Goal: Task Accomplishment & Management: Use online tool/utility

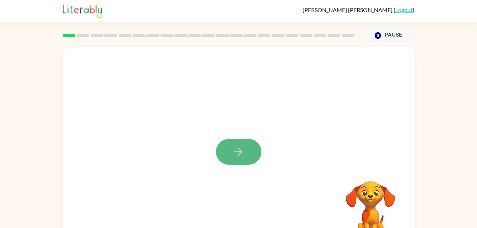
click at [234, 148] on icon "button" at bounding box center [238, 152] width 12 height 12
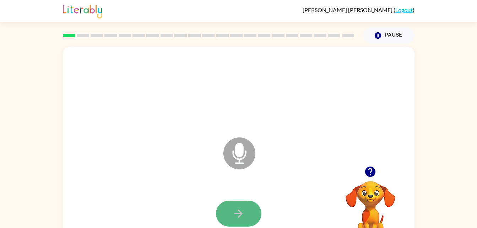
click at [251, 205] on button "button" at bounding box center [238, 214] width 45 height 26
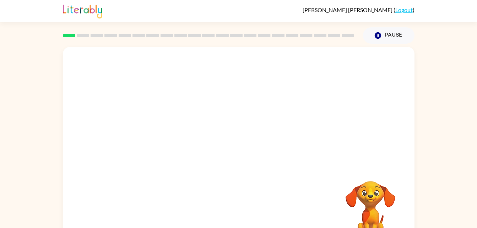
drag, startPoint x: 263, startPoint y: 196, endPoint x: 296, endPoint y: 148, distance: 57.8
click at [296, 148] on div at bounding box center [238, 148] width 351 height 203
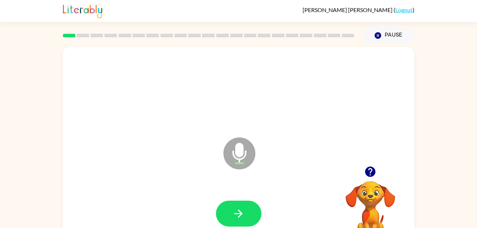
click at [244, 153] on icon at bounding box center [239, 153] width 32 height 32
click at [239, 152] on icon "Microphone The Microphone is here when it is your turn to talk" at bounding box center [275, 162] width 107 height 53
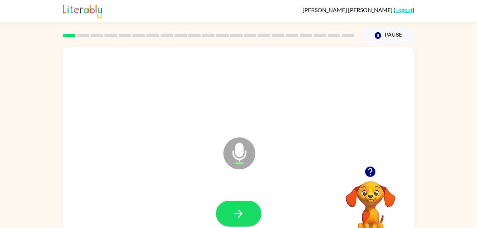
click at [246, 157] on icon at bounding box center [239, 153] width 32 height 32
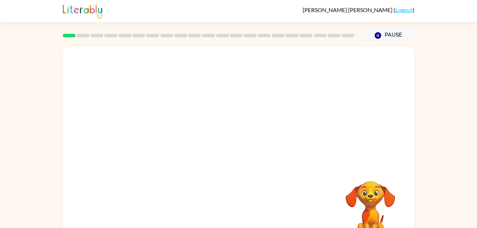
click at [270, 180] on div at bounding box center [238, 148] width 351 height 203
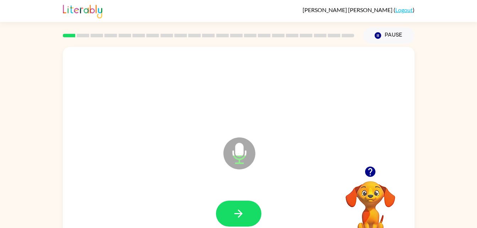
drag, startPoint x: 340, startPoint y: 191, endPoint x: 372, endPoint y: 195, distance: 32.1
click at [372, 195] on video "Your browser must support playing .mp4 files to use Literably. Please try using…" at bounding box center [370, 205] width 71 height 71
click at [240, 210] on icon "button" at bounding box center [238, 213] width 12 height 12
click at [235, 206] on button "button" at bounding box center [238, 214] width 45 height 26
click at [239, 212] on icon "button" at bounding box center [238, 213] width 12 height 12
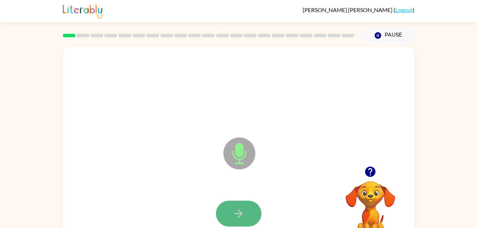
click at [238, 212] on icon "button" at bounding box center [238, 213] width 12 height 12
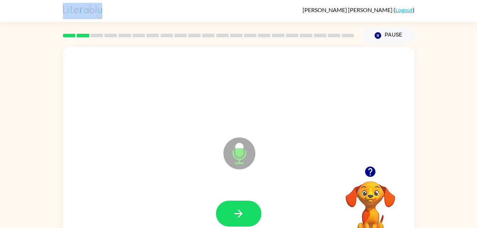
drag, startPoint x: 472, startPoint y: 30, endPoint x: 437, endPoint y: -17, distance: 58.4
click at [437, 0] on html "Griffin Leliefeld ( Logout ) Pause Pause Microphone The Microphone is here when…" at bounding box center [238, 125] width 477 height 250
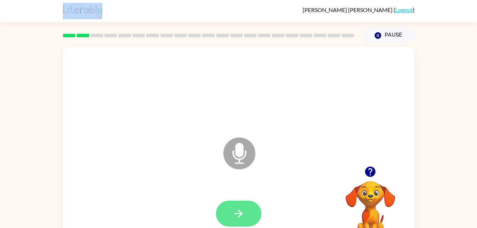
click at [239, 214] on icon "button" at bounding box center [238, 213] width 12 height 12
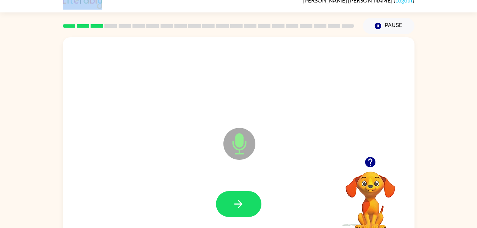
scroll to position [10, 0]
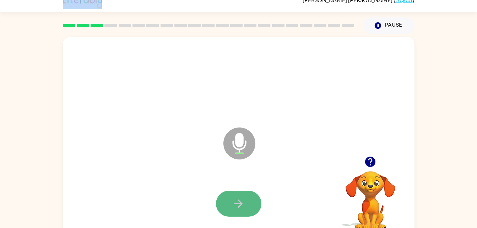
click at [244, 209] on icon "button" at bounding box center [238, 203] width 12 height 12
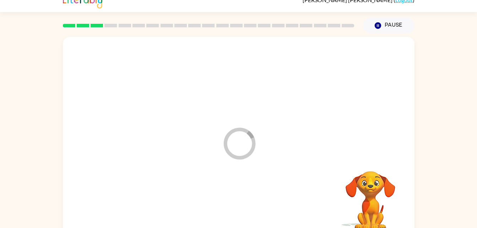
click at [244, 209] on div at bounding box center [238, 204] width 337 height 58
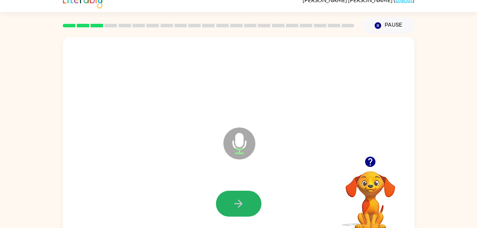
click at [248, 194] on button "button" at bounding box center [238, 204] width 45 height 26
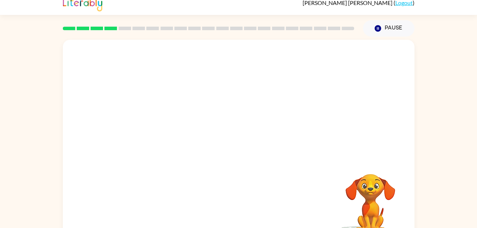
scroll to position [0, 0]
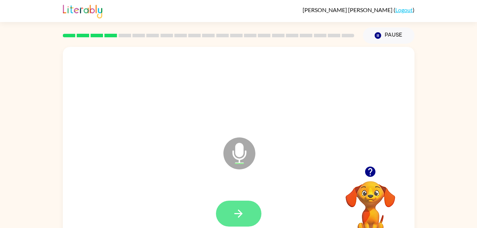
click at [245, 206] on button "button" at bounding box center [238, 214] width 45 height 26
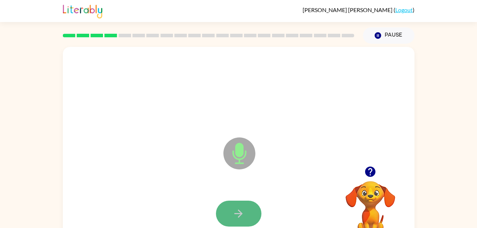
click at [230, 206] on button "button" at bounding box center [238, 214] width 45 height 26
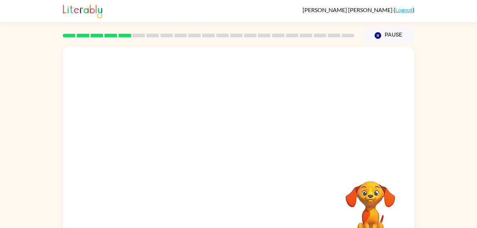
click at [345, 194] on video "Your browser must support playing .mp4 files to use Literably. Please try using…" at bounding box center [370, 205] width 71 height 71
click at [345, 198] on video "Your browser must support playing .mp4 files to use Literably. Please try using…" at bounding box center [370, 205] width 71 height 71
click at [259, 208] on div at bounding box center [238, 214] width 45 height 26
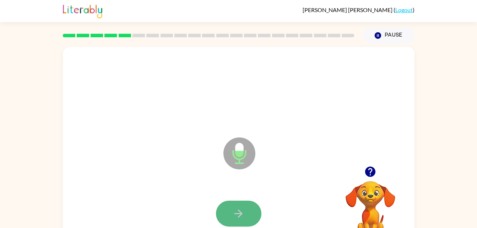
click at [236, 210] on icon "button" at bounding box center [238, 213] width 12 height 12
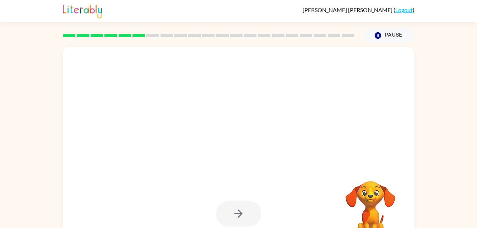
drag, startPoint x: 236, startPoint y: 210, endPoint x: 263, endPoint y: 211, distance: 26.7
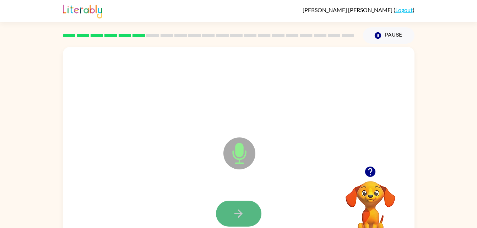
drag, startPoint x: 248, startPoint y: 199, endPoint x: 250, endPoint y: 206, distance: 7.2
click at [250, 206] on button "button" at bounding box center [238, 214] width 45 height 26
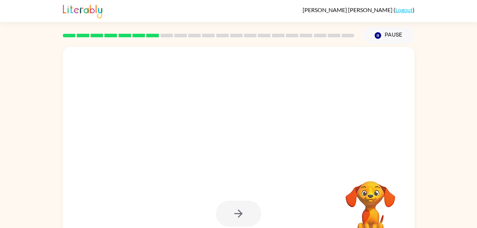
click at [250, 206] on div at bounding box center [238, 214] width 45 height 26
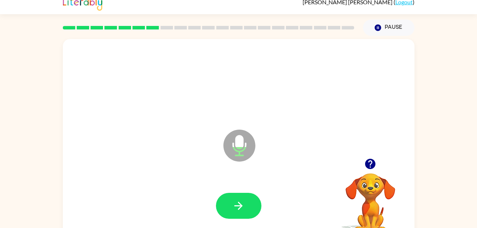
scroll to position [8, 0]
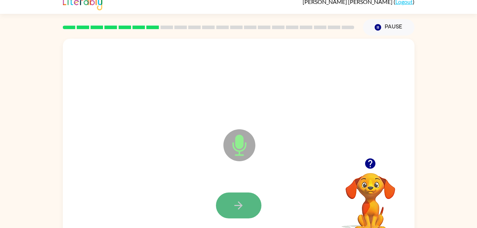
click at [243, 209] on icon "button" at bounding box center [238, 205] width 12 height 12
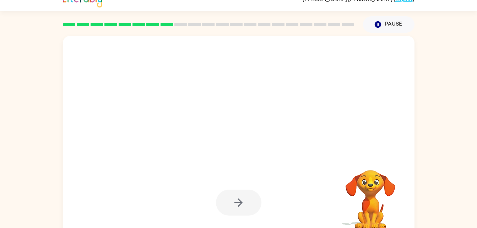
scroll to position [11, 0]
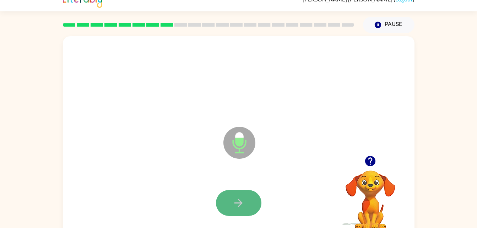
click at [248, 202] on button "button" at bounding box center [238, 203] width 45 height 26
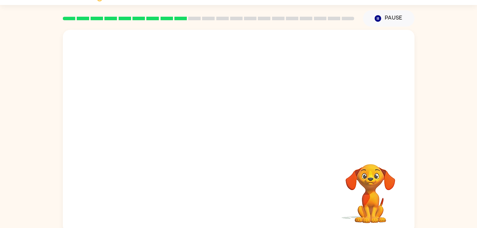
scroll to position [18, 0]
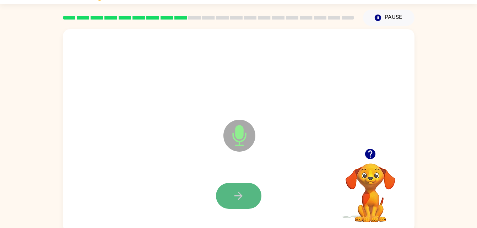
click at [239, 184] on button "button" at bounding box center [238, 196] width 45 height 26
drag, startPoint x: 237, startPoint y: 188, endPoint x: 241, endPoint y: 191, distance: 5.0
click at [241, 191] on button "button" at bounding box center [238, 196] width 45 height 26
drag, startPoint x: 241, startPoint y: 191, endPoint x: 236, endPoint y: 193, distance: 5.1
click at [237, 191] on icon "button" at bounding box center [238, 196] width 12 height 12
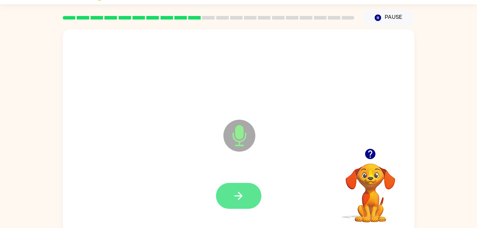
drag, startPoint x: 237, startPoint y: 191, endPoint x: 225, endPoint y: 199, distance: 14.3
click at [225, 199] on button "button" at bounding box center [238, 196] width 45 height 26
click at [234, 197] on icon "button" at bounding box center [238, 196] width 12 height 12
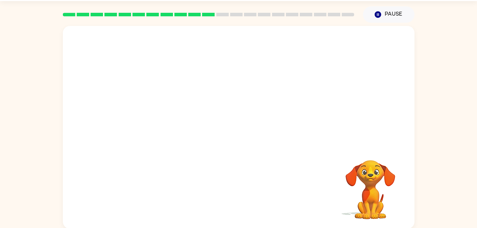
scroll to position [22, 0]
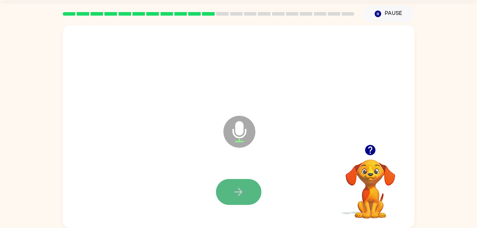
click at [235, 192] on icon "button" at bounding box center [238, 192] width 12 height 12
drag, startPoint x: 235, startPoint y: 192, endPoint x: 241, endPoint y: 186, distance: 9.1
click at [241, 186] on div at bounding box center [238, 192] width 45 height 26
click at [249, 190] on button "button" at bounding box center [238, 192] width 45 height 26
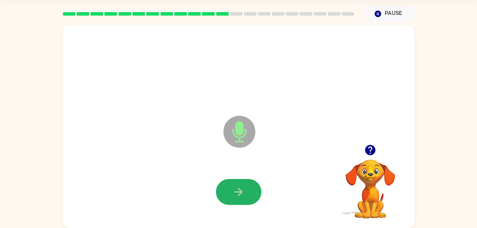
click at [247, 184] on button "button" at bounding box center [238, 192] width 45 height 26
click at [237, 186] on icon "button" at bounding box center [238, 192] width 12 height 12
click at [238, 200] on button "button" at bounding box center [238, 192] width 45 height 26
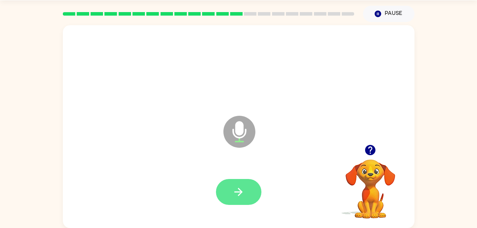
click at [234, 202] on button "button" at bounding box center [238, 192] width 45 height 26
click at [239, 188] on icon "button" at bounding box center [238, 192] width 12 height 12
click at [234, 179] on button "button" at bounding box center [238, 192] width 45 height 26
click at [234, 203] on button "button" at bounding box center [238, 192] width 45 height 26
click at [242, 193] on icon "button" at bounding box center [238, 192] width 12 height 12
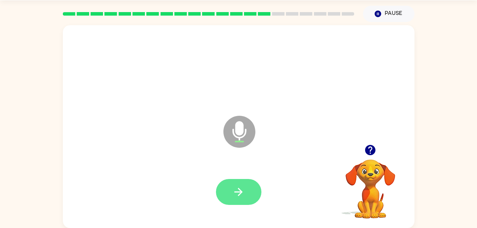
click at [242, 189] on icon "button" at bounding box center [238, 192] width 12 height 12
click at [233, 189] on icon "button" at bounding box center [238, 192] width 12 height 12
click at [233, 195] on icon "button" at bounding box center [238, 192] width 12 height 12
click at [229, 193] on button "button" at bounding box center [238, 192] width 45 height 26
click at [232, 192] on button "button" at bounding box center [238, 192] width 45 height 26
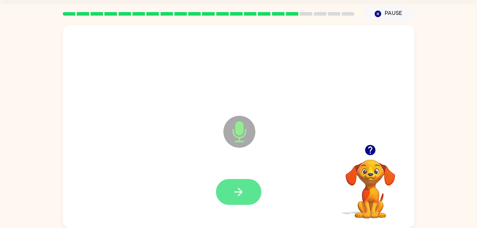
click at [246, 186] on button "button" at bounding box center [238, 192] width 45 height 26
click at [236, 188] on icon "button" at bounding box center [238, 192] width 12 height 12
click at [231, 186] on button "button" at bounding box center [238, 192] width 45 height 26
click at [236, 187] on icon "button" at bounding box center [238, 192] width 12 height 12
click at [238, 192] on icon "button" at bounding box center [238, 192] width 8 height 8
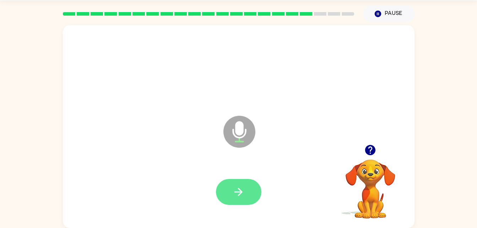
click at [240, 192] on icon "button" at bounding box center [238, 192] width 12 height 12
click at [235, 193] on icon "button" at bounding box center [238, 192] width 12 height 12
click at [242, 190] on icon "button" at bounding box center [238, 192] width 12 height 12
click at [234, 189] on icon "button" at bounding box center [238, 192] width 12 height 12
click at [234, 192] on icon "button" at bounding box center [238, 192] width 12 height 12
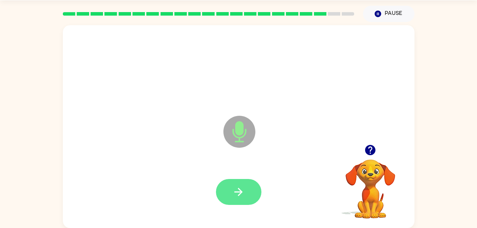
click at [238, 201] on button "button" at bounding box center [238, 192] width 45 height 26
click at [236, 195] on icon "button" at bounding box center [238, 192] width 12 height 12
click at [240, 193] on icon "button" at bounding box center [238, 192] width 12 height 12
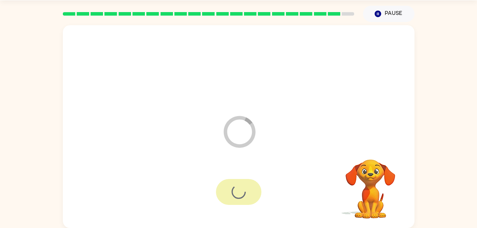
scroll to position [9, 0]
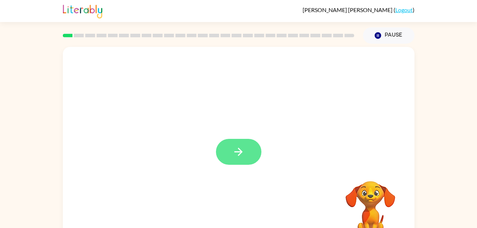
click at [245, 156] on button "button" at bounding box center [238, 152] width 45 height 26
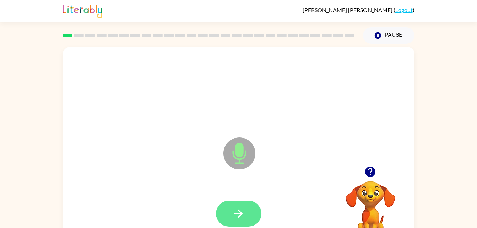
click at [234, 210] on icon "button" at bounding box center [238, 213] width 12 height 12
click at [242, 205] on button "button" at bounding box center [238, 214] width 45 height 26
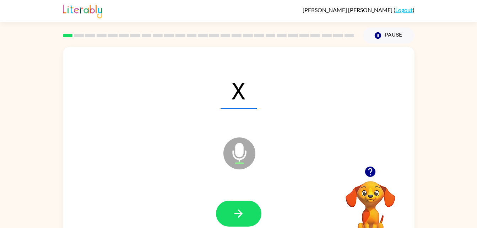
click at [239, 212] on div at bounding box center [238, 214] width 45 height 26
click at [238, 214] on div at bounding box center [238, 214] width 45 height 26
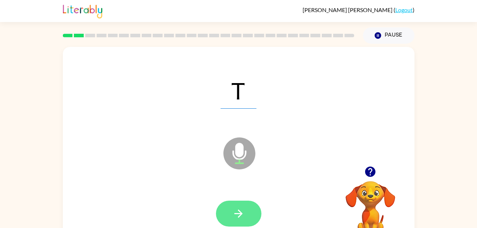
click at [236, 222] on button "button" at bounding box center [238, 214] width 45 height 26
click at [240, 217] on div at bounding box center [238, 214] width 45 height 26
click at [251, 209] on button "button" at bounding box center [238, 214] width 45 height 26
click at [234, 210] on icon "button" at bounding box center [238, 213] width 12 height 12
click at [230, 211] on button "button" at bounding box center [238, 214] width 45 height 26
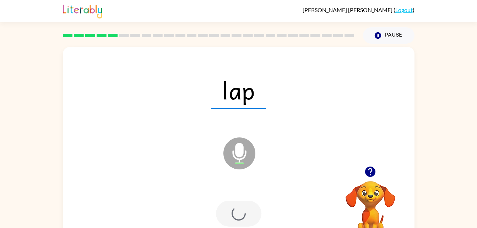
click at [240, 215] on div at bounding box center [238, 214] width 45 height 26
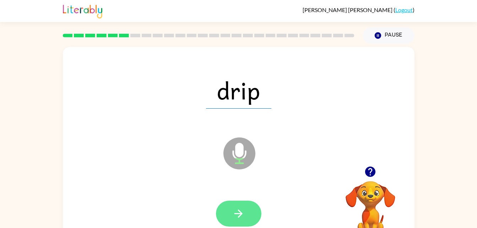
click at [246, 214] on button "button" at bounding box center [238, 214] width 45 height 26
click at [239, 211] on icon "button" at bounding box center [238, 213] width 8 height 8
click at [235, 220] on button "button" at bounding box center [238, 214] width 45 height 26
click at [236, 212] on icon "button" at bounding box center [238, 213] width 12 height 12
click at [231, 205] on button "button" at bounding box center [238, 214] width 45 height 26
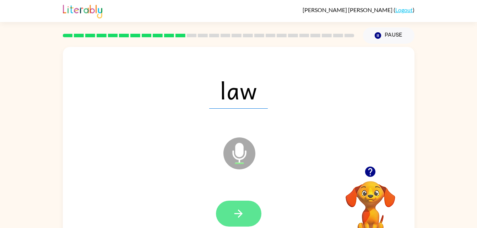
click at [241, 204] on button "button" at bounding box center [238, 214] width 45 height 26
click at [236, 210] on icon "button" at bounding box center [238, 213] width 12 height 12
click at [237, 207] on icon "button" at bounding box center [238, 213] width 12 height 12
click at [247, 219] on button "button" at bounding box center [238, 214] width 45 height 26
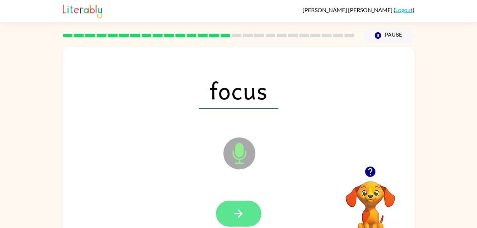
click at [248, 212] on button "button" at bounding box center [238, 214] width 45 height 26
click at [241, 217] on icon "button" at bounding box center [238, 213] width 12 height 12
click at [236, 219] on icon "button" at bounding box center [238, 213] width 12 height 12
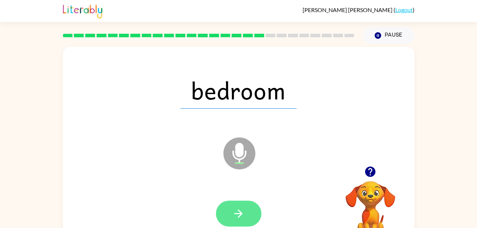
click at [245, 209] on button "button" at bounding box center [238, 214] width 45 height 26
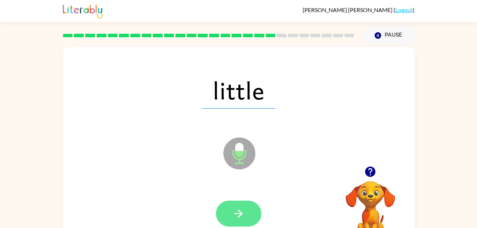
click at [247, 212] on button "button" at bounding box center [238, 214] width 45 height 26
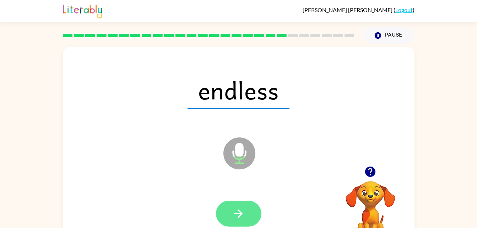
click at [239, 209] on icon "button" at bounding box center [238, 213] width 12 height 12
click at [241, 212] on icon "button" at bounding box center [238, 213] width 8 height 8
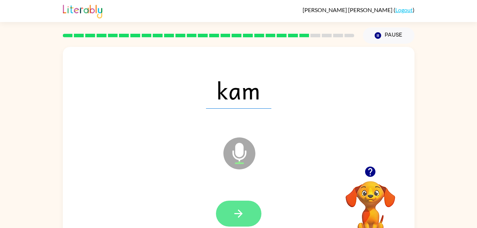
click at [235, 208] on icon "button" at bounding box center [238, 213] width 12 height 12
click at [240, 209] on icon "button" at bounding box center [238, 213] width 12 height 12
click at [246, 216] on button "button" at bounding box center [238, 214] width 45 height 26
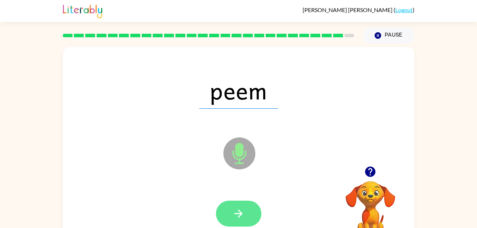
click at [246, 221] on button "button" at bounding box center [238, 214] width 45 height 26
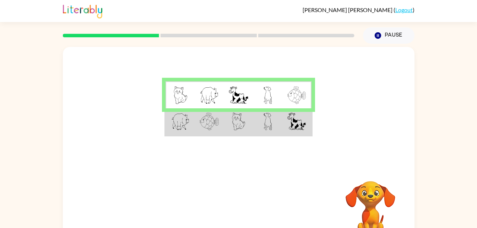
click at [179, 99] on img at bounding box center [180, 95] width 13 height 18
click at [284, 124] on td at bounding box center [296, 121] width 29 height 27
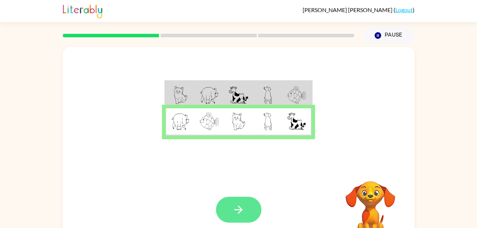
click at [248, 209] on button "button" at bounding box center [238, 210] width 45 height 26
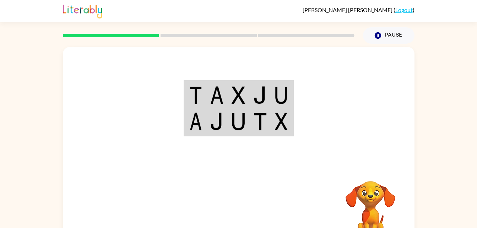
click at [195, 129] on img at bounding box center [195, 122] width 13 height 18
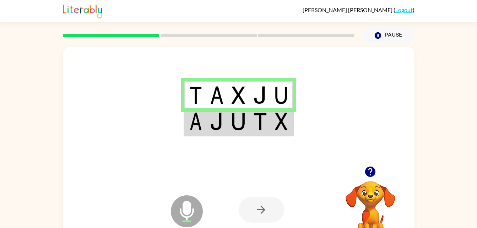
click at [218, 127] on img at bounding box center [216, 122] width 13 height 18
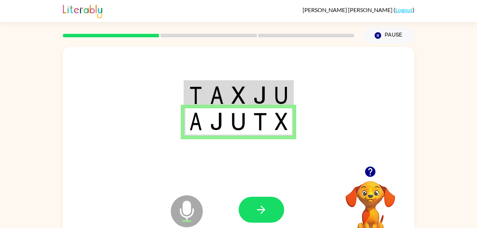
click at [291, 125] on td at bounding box center [282, 121] width 22 height 27
click at [234, 125] on img at bounding box center [237, 122] width 13 height 18
click at [198, 109] on td at bounding box center [195, 121] width 22 height 27
click at [207, 105] on td at bounding box center [217, 94] width 22 height 27
click at [192, 97] on img at bounding box center [195, 95] width 13 height 18
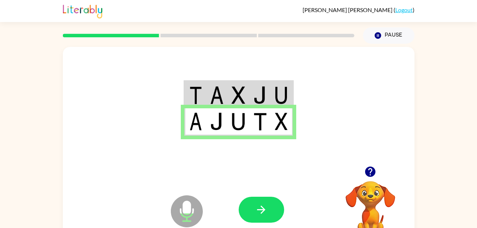
click at [195, 120] on img at bounding box center [195, 122] width 13 height 18
click at [219, 141] on div at bounding box center [238, 106] width 351 height 119
click at [194, 125] on img at bounding box center [195, 122] width 13 height 18
click at [196, 133] on td at bounding box center [195, 121] width 22 height 27
click at [214, 132] on td at bounding box center [217, 121] width 22 height 27
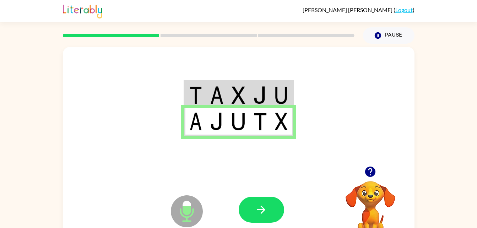
click at [236, 131] on td at bounding box center [239, 121] width 22 height 27
click at [258, 127] on img at bounding box center [259, 122] width 13 height 18
click at [286, 122] on img at bounding box center [281, 122] width 13 height 18
click at [267, 211] on icon "button" at bounding box center [261, 209] width 12 height 12
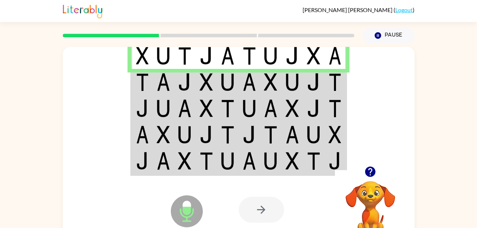
click at [144, 57] on img at bounding box center [142, 56] width 13 height 18
click at [163, 56] on img at bounding box center [163, 56] width 13 height 18
click at [184, 57] on img at bounding box center [184, 56] width 13 height 18
click at [201, 62] on img at bounding box center [206, 56] width 13 height 18
click at [230, 59] on img at bounding box center [227, 56] width 13 height 18
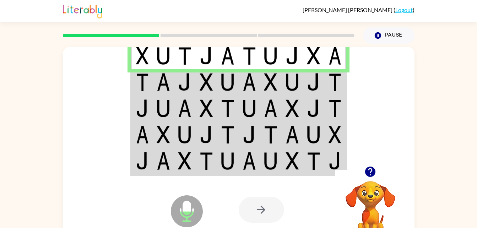
click at [249, 55] on img at bounding box center [248, 56] width 13 height 18
click at [267, 56] on img at bounding box center [270, 56] width 13 height 18
click at [287, 67] on td at bounding box center [293, 55] width 22 height 27
click at [313, 57] on img at bounding box center [313, 56] width 13 height 18
click at [337, 59] on img at bounding box center [334, 56] width 13 height 18
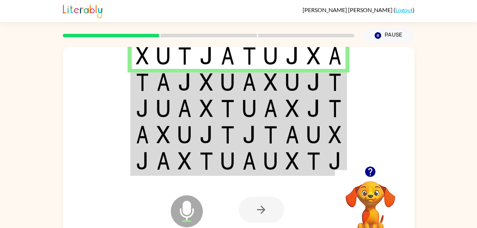
click at [341, 61] on img at bounding box center [334, 56] width 13 height 18
click at [152, 82] on td at bounding box center [142, 82] width 22 height 26
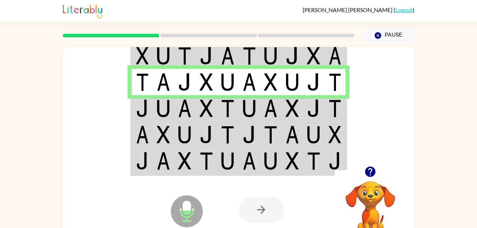
click at [143, 81] on img at bounding box center [142, 82] width 13 height 18
click at [167, 92] on td at bounding box center [164, 82] width 22 height 26
click at [189, 90] on img at bounding box center [184, 82] width 13 height 18
click at [204, 89] on img at bounding box center [206, 82] width 13 height 18
click at [228, 88] on img at bounding box center [227, 82] width 13 height 18
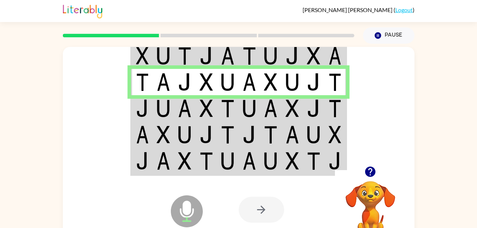
click at [249, 83] on img at bounding box center [248, 82] width 13 height 18
click at [272, 91] on img at bounding box center [270, 82] width 13 height 18
click at [291, 91] on img at bounding box center [291, 82] width 13 height 18
click at [317, 88] on img at bounding box center [313, 82] width 13 height 18
click at [336, 89] on img at bounding box center [334, 82] width 13 height 18
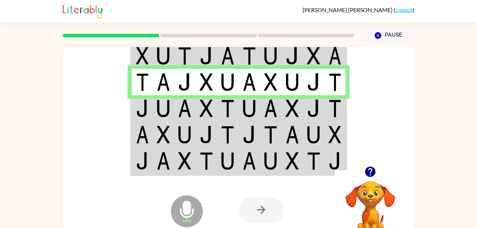
click at [167, 109] on img at bounding box center [163, 108] width 13 height 18
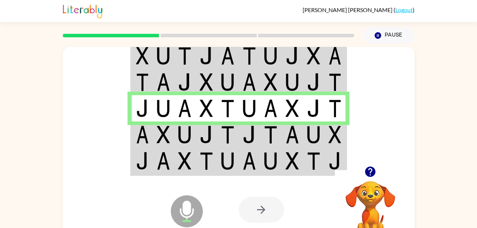
click at [142, 122] on td at bounding box center [142, 134] width 22 height 26
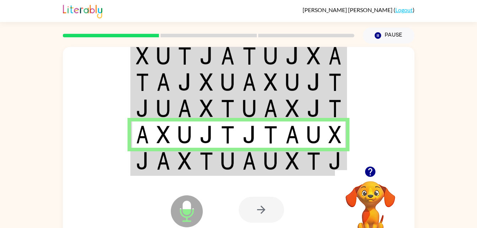
click at [144, 107] on img at bounding box center [142, 108] width 13 height 18
click at [135, 112] on td at bounding box center [142, 108] width 22 height 26
click at [176, 108] on td at bounding box center [185, 108] width 22 height 26
click at [176, 102] on td at bounding box center [185, 108] width 22 height 26
click at [214, 112] on td at bounding box center [207, 108] width 22 height 26
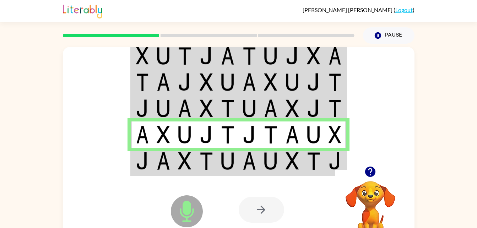
click at [143, 137] on img at bounding box center [142, 135] width 13 height 18
click at [146, 151] on td at bounding box center [142, 161] width 22 height 27
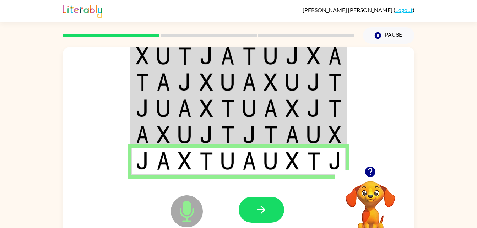
click at [144, 133] on img at bounding box center [142, 135] width 13 height 18
click at [143, 167] on img at bounding box center [142, 161] width 13 height 18
click at [162, 168] on img at bounding box center [163, 161] width 13 height 18
click at [181, 164] on img at bounding box center [184, 161] width 13 height 18
click at [207, 164] on img at bounding box center [206, 161] width 13 height 18
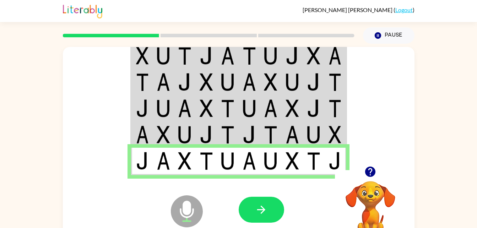
click at [222, 165] on img at bounding box center [227, 161] width 13 height 18
click at [246, 165] on img at bounding box center [248, 161] width 13 height 18
click at [267, 166] on img at bounding box center [270, 161] width 13 height 18
click at [287, 169] on img at bounding box center [291, 161] width 13 height 18
click at [309, 166] on img at bounding box center [313, 161] width 13 height 18
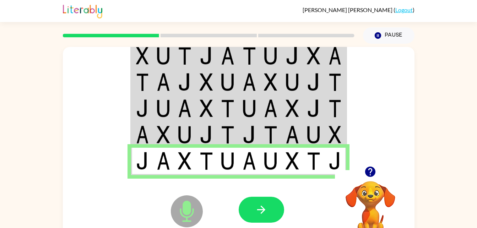
click at [327, 169] on td at bounding box center [335, 161] width 22 height 27
click at [262, 213] on icon "button" at bounding box center [261, 209] width 12 height 12
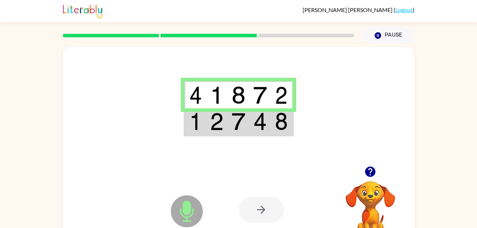
click at [197, 96] on img at bounding box center [195, 95] width 13 height 18
click at [214, 98] on img at bounding box center [216, 95] width 13 height 18
click at [236, 99] on img at bounding box center [237, 95] width 13 height 18
click at [264, 96] on img at bounding box center [259, 95] width 13 height 18
click at [285, 98] on img at bounding box center [281, 95] width 13 height 18
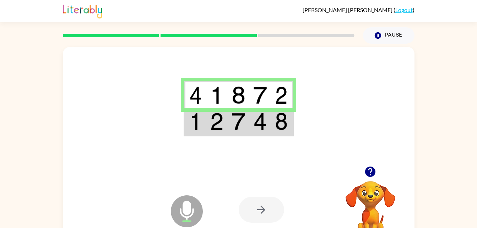
click at [213, 124] on img at bounding box center [216, 122] width 13 height 18
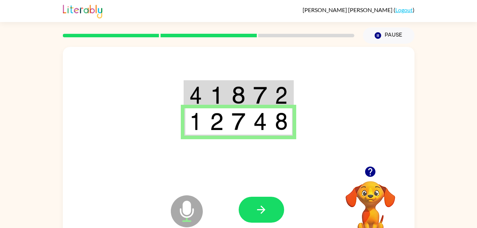
click at [190, 129] on img at bounding box center [195, 122] width 13 height 18
click at [216, 131] on td at bounding box center [217, 121] width 22 height 27
click at [240, 127] on img at bounding box center [237, 122] width 13 height 18
click at [263, 125] on img at bounding box center [259, 122] width 13 height 18
click at [282, 124] on img at bounding box center [281, 122] width 13 height 18
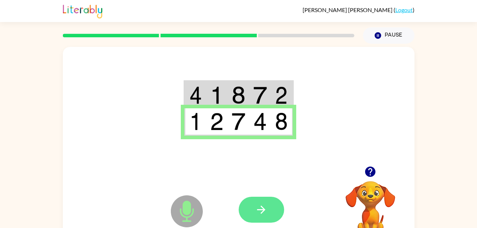
click at [258, 213] on icon "button" at bounding box center [261, 209] width 12 height 12
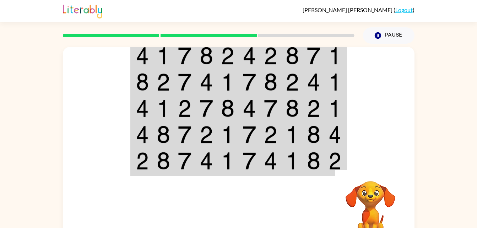
click at [147, 59] on img at bounding box center [142, 56] width 13 height 18
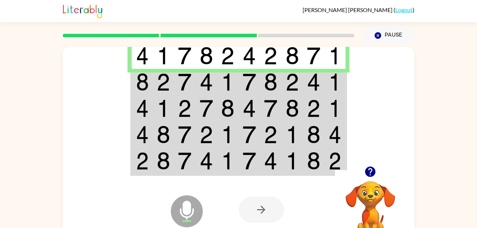
click at [144, 64] on img at bounding box center [142, 56] width 13 height 18
click at [170, 59] on td at bounding box center [164, 55] width 22 height 27
click at [185, 60] on img at bounding box center [184, 56] width 13 height 18
click at [206, 63] on img at bounding box center [206, 56] width 13 height 18
click at [224, 64] on img at bounding box center [227, 56] width 13 height 18
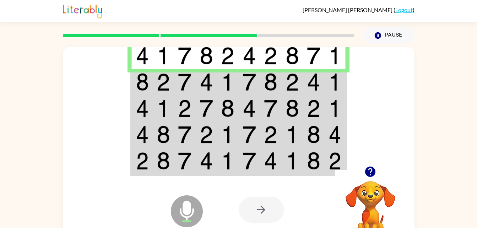
click at [253, 61] on img at bounding box center [248, 56] width 13 height 18
click at [270, 66] on td at bounding box center [271, 55] width 22 height 27
click at [290, 64] on img at bounding box center [291, 56] width 13 height 18
click at [319, 65] on img at bounding box center [313, 56] width 13 height 18
click at [337, 63] on img at bounding box center [334, 56] width 13 height 18
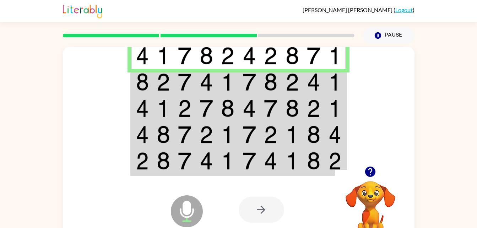
click at [171, 91] on td at bounding box center [164, 82] width 22 height 26
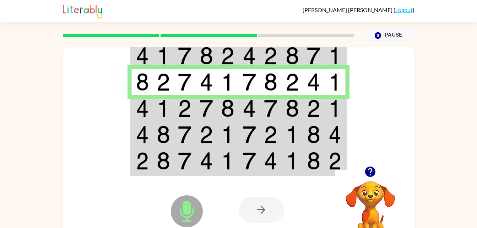
click at [153, 87] on td at bounding box center [164, 82] width 22 height 26
click at [160, 97] on td at bounding box center [164, 108] width 22 height 26
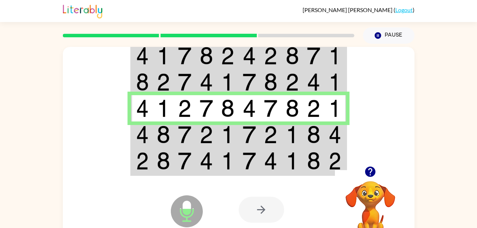
click at [188, 84] on img at bounding box center [184, 82] width 13 height 18
click at [144, 116] on img at bounding box center [142, 108] width 13 height 18
click at [157, 114] on img at bounding box center [163, 108] width 13 height 18
click at [185, 122] on td at bounding box center [185, 134] width 22 height 26
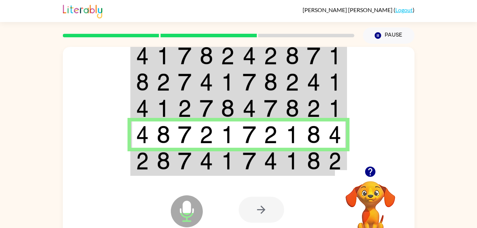
click at [143, 139] on img at bounding box center [142, 135] width 13 height 18
click at [146, 142] on img at bounding box center [142, 135] width 13 height 18
click at [163, 140] on img at bounding box center [163, 135] width 13 height 18
click at [182, 144] on td at bounding box center [185, 134] width 22 height 26
click at [208, 144] on td at bounding box center [207, 134] width 22 height 26
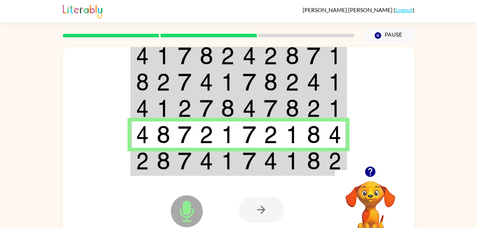
click at [201, 142] on img at bounding box center [206, 135] width 13 height 18
click at [229, 139] on img at bounding box center [227, 135] width 13 height 18
click at [247, 141] on img at bounding box center [248, 135] width 13 height 18
click at [270, 142] on img at bounding box center [270, 135] width 13 height 18
click at [294, 138] on img at bounding box center [291, 135] width 13 height 18
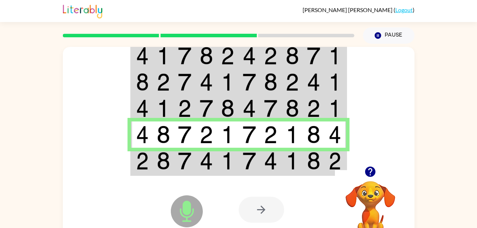
click at [317, 142] on img at bounding box center [313, 135] width 13 height 18
click at [338, 143] on img at bounding box center [334, 135] width 13 height 18
click at [338, 142] on img at bounding box center [334, 135] width 13 height 18
click at [339, 141] on img at bounding box center [334, 135] width 13 height 18
click at [338, 142] on img at bounding box center [334, 135] width 13 height 18
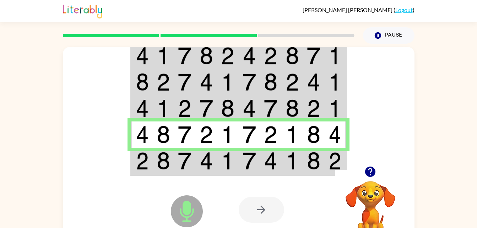
click at [337, 142] on img at bounding box center [334, 135] width 13 height 18
click at [335, 144] on td at bounding box center [335, 134] width 22 height 26
click at [333, 142] on img at bounding box center [334, 135] width 13 height 18
click at [332, 142] on img at bounding box center [334, 135] width 13 height 18
click at [204, 165] on img at bounding box center [206, 161] width 13 height 18
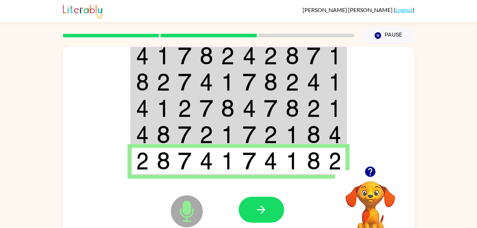
click at [133, 175] on div "Microphone The Microphone is here when it is your turn to talk Your browser mus…" at bounding box center [238, 210] width 351 height 80
click at [144, 175] on div "Microphone The Microphone is here when it is your turn to talk" at bounding box center [169, 193] width 71 height 47
click at [163, 172] on div "Microphone The Microphone is here when it is your turn to talk" at bounding box center [169, 193] width 71 height 47
click at [181, 170] on icon at bounding box center [187, 195] width 18 height 53
click at [206, 174] on div "Microphone The Microphone is here when it is your turn to talk Your browser mus…" at bounding box center [238, 210] width 351 height 80
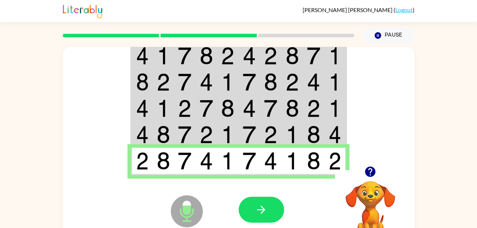
click at [224, 171] on div "Microphone The Microphone is here when it is your turn to talk Your browser mus…" at bounding box center [238, 210] width 351 height 80
click at [247, 175] on div at bounding box center [291, 210] width 105 height 80
click at [265, 177] on div at bounding box center [291, 210] width 105 height 80
click at [291, 176] on div at bounding box center [291, 210] width 105 height 80
click at [264, 211] on icon "button" at bounding box center [261, 209] width 12 height 12
